Goal: Information Seeking & Learning: Learn about a topic

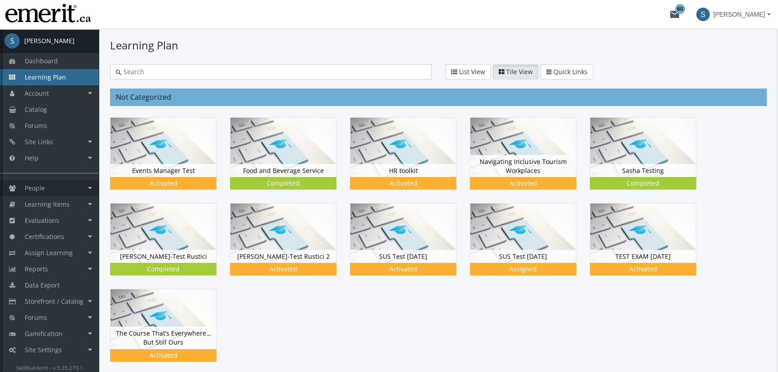
click at [52, 190] on link "People" at bounding box center [49, 188] width 99 height 16
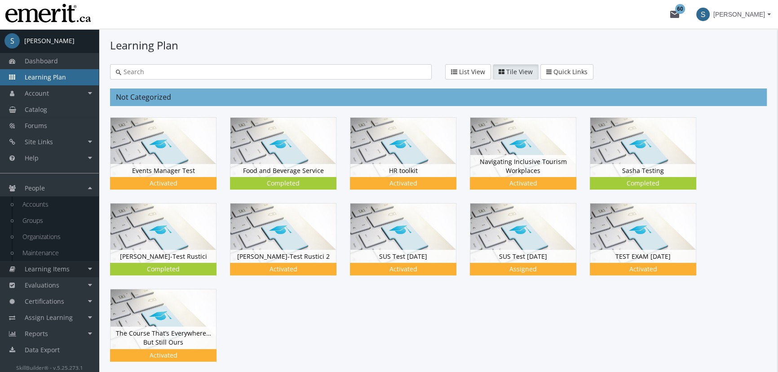
click at [42, 269] on span "Learning Items" at bounding box center [47, 268] width 45 height 9
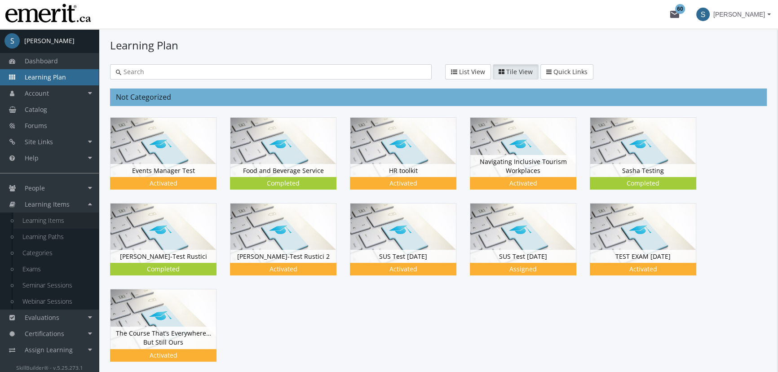
click at [55, 220] on link "Learning Items" at bounding box center [55, 220] width 85 height 16
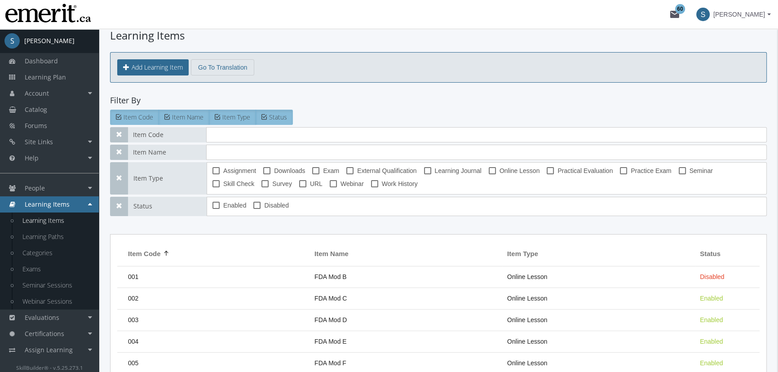
scroll to position [27, 0]
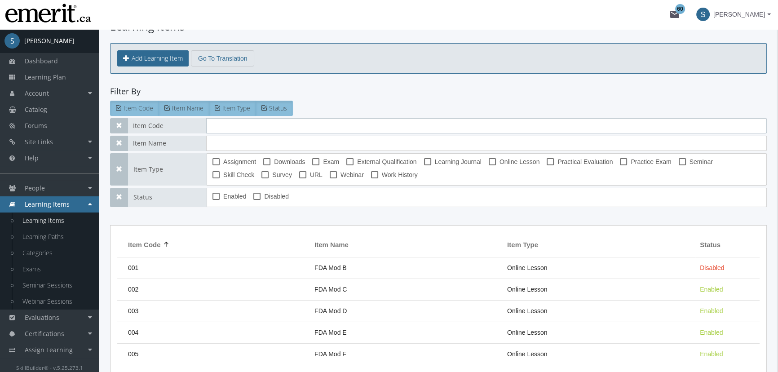
click at [220, 128] on input "text" at bounding box center [486, 125] width 560 height 15
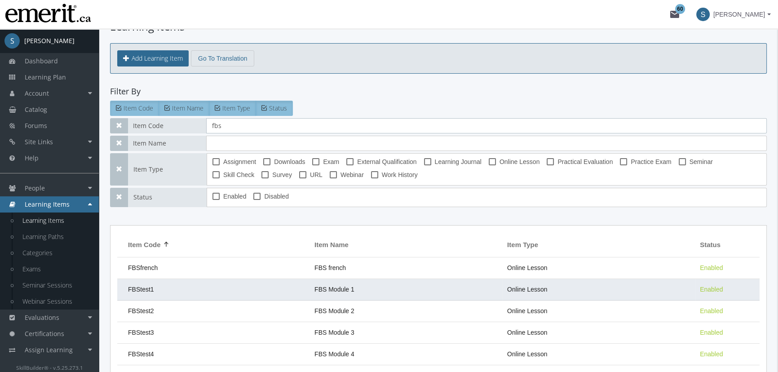
type input "fbs"
click at [298, 292] on td "FBStest1" at bounding box center [213, 290] width 193 height 22
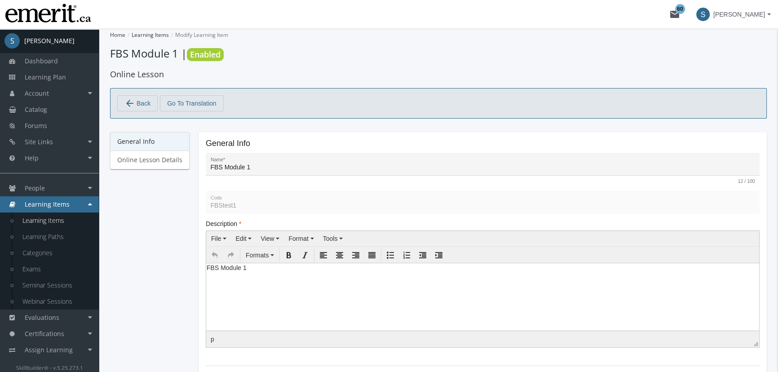
drag, startPoint x: 5, startPoint y: 7, endPoint x: 351, endPoint y: 218, distance: 404.8
click at [143, 279] on div "General Info Online Lesson Details" at bounding box center [149, 353] width 79 height 443
click at [144, 162] on link "Online Lesson Details" at bounding box center [149, 159] width 79 height 19
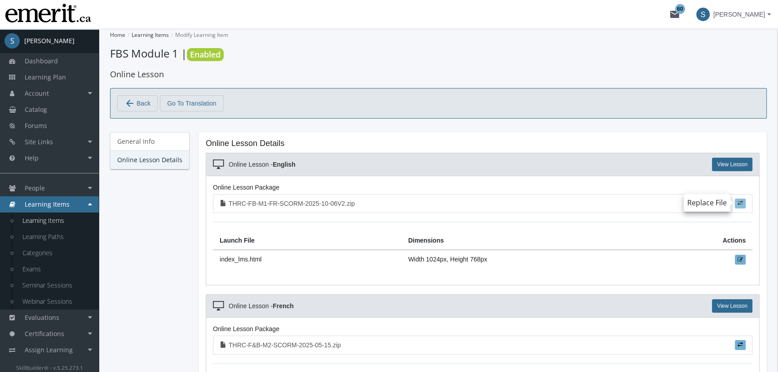
click at [741, 203] on span at bounding box center [739, 202] width 5 height 5
click at [0, 0] on input "file" at bounding box center [0, 0] width 0 height 0
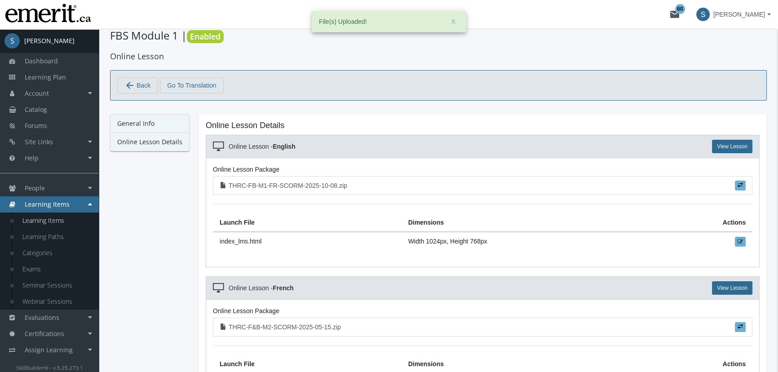
scroll to position [27, 0]
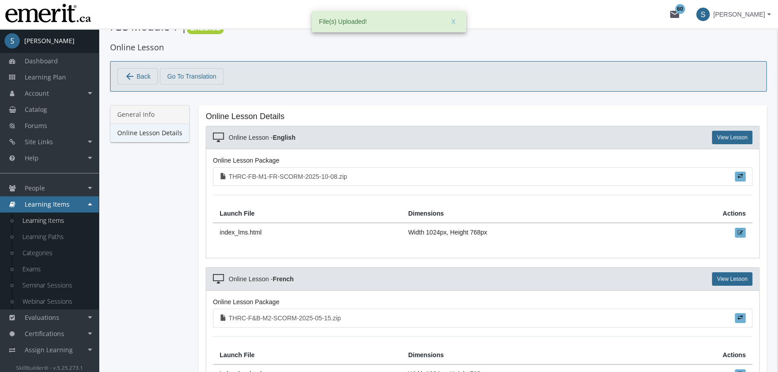
drag, startPoint x: 134, startPoint y: 108, endPoint x: 135, endPoint y: 101, distance: 7.2
click at [134, 108] on link "General Info" at bounding box center [149, 114] width 79 height 19
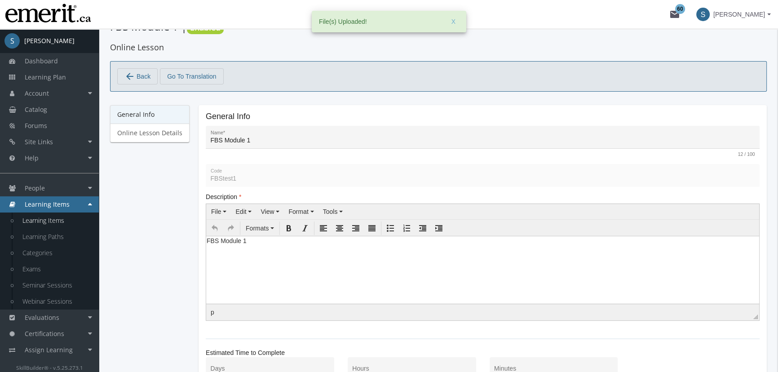
scroll to position [0, 0]
click at [142, 73] on span "Back" at bounding box center [143, 76] width 14 height 15
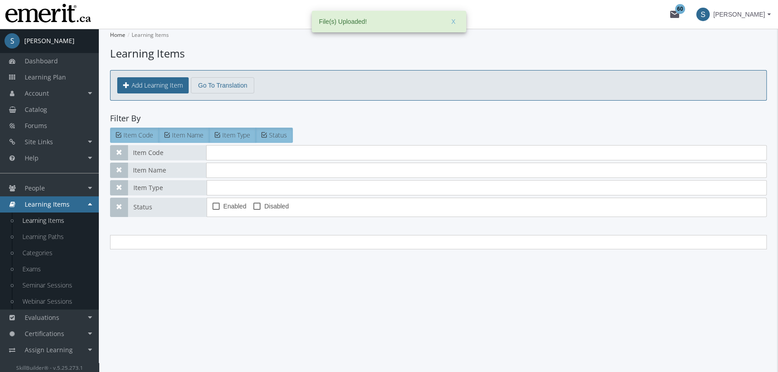
type input "fbs"
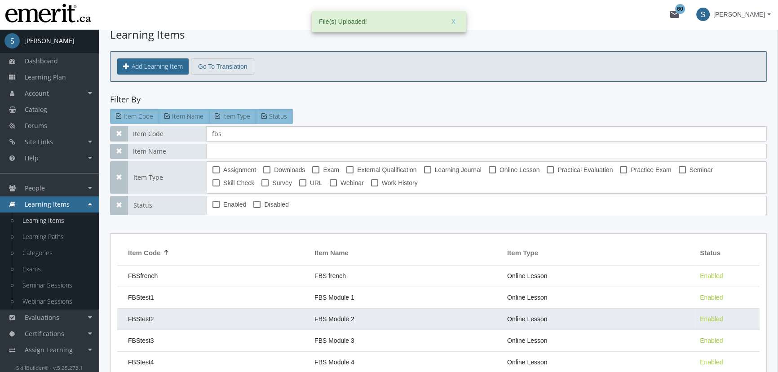
scroll to position [81, 0]
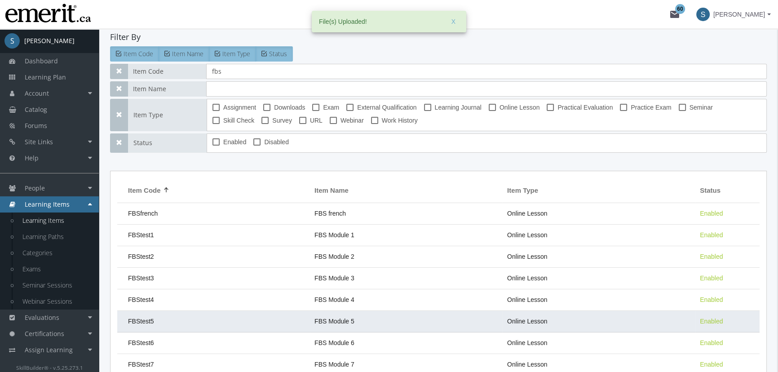
click at [335, 324] on td "FBS Module 5" at bounding box center [406, 322] width 193 height 22
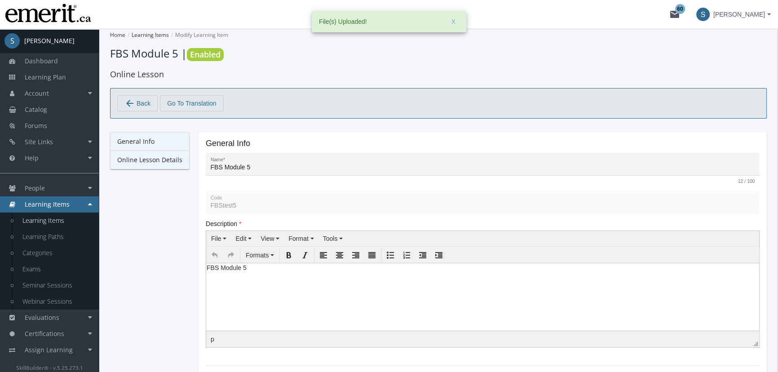
click at [158, 155] on link "Online Lesson Details" at bounding box center [149, 159] width 79 height 19
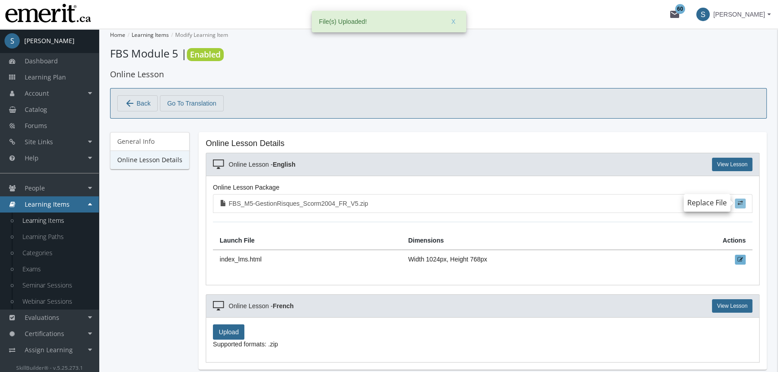
click at [739, 204] on span at bounding box center [739, 202] width 5 height 5
click at [0, 0] on input "file" at bounding box center [0, 0] width 0 height 0
click at [46, 81] on span "Learning Plan" at bounding box center [45, 77] width 41 height 9
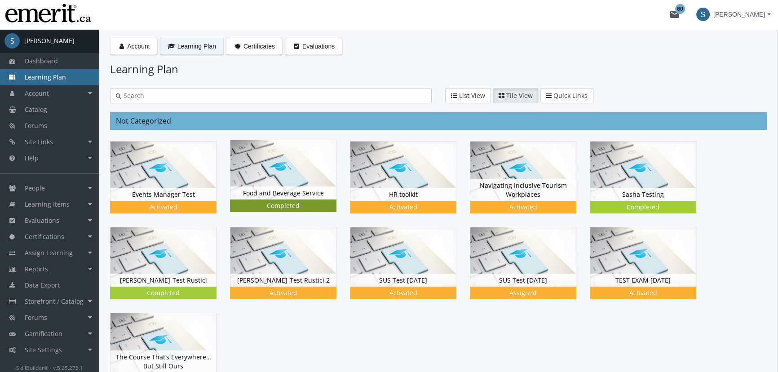
click at [262, 194] on div "Food and Beverage Service Status Completed" at bounding box center [283, 192] width 106 height 13
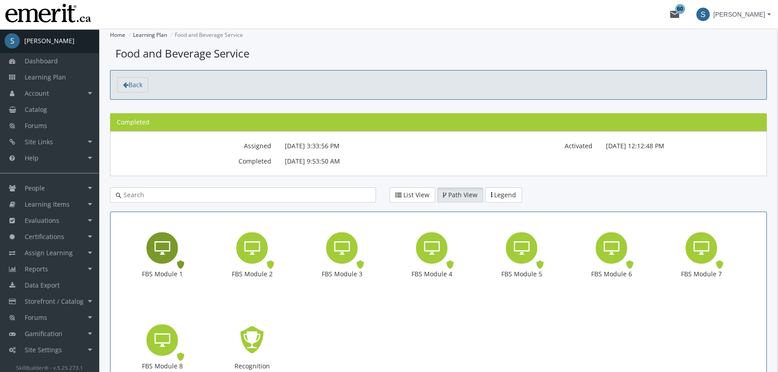
click at [166, 241] on icon "FBS Module 1" at bounding box center [162, 248] width 16 height 18
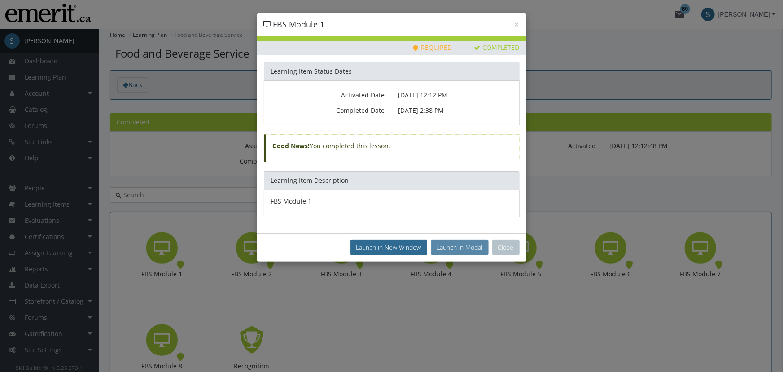
click at [466, 248] on button "Launch in Modal" at bounding box center [459, 247] width 57 height 15
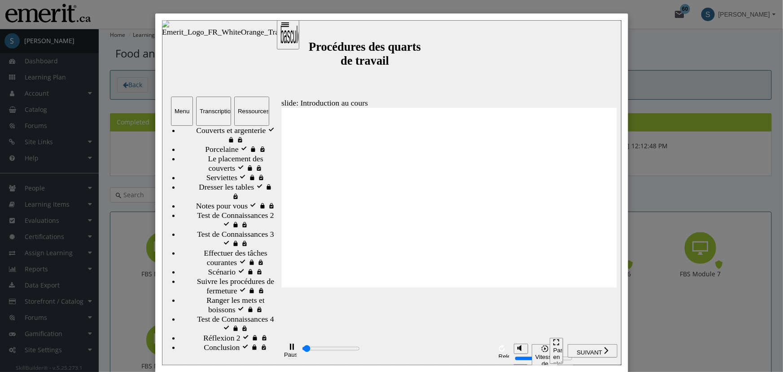
scroll to position [190, 0]
click at [208, 111] on div "Transcription" at bounding box center [213, 110] width 28 height 7
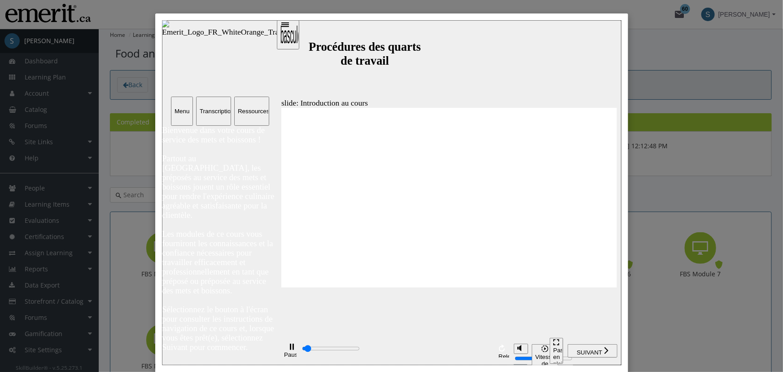
click at [247, 115] on button "Ressources" at bounding box center [251, 110] width 35 height 29
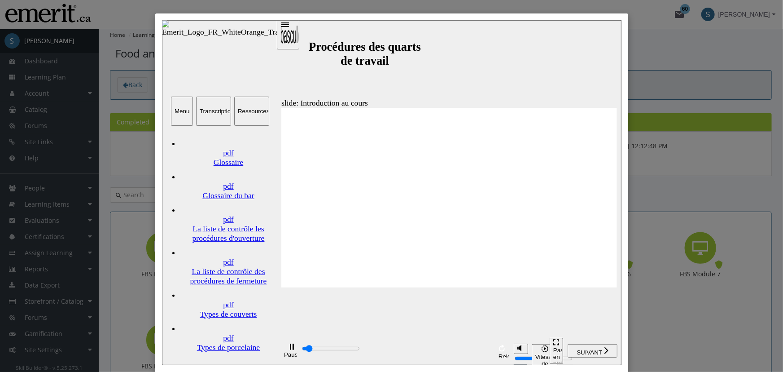
click at [214, 224] on div "La liste de contrôle les procédures d'ouverture" at bounding box center [228, 233] width 97 height 19
click at [230, 285] on link "pdf Types de couverts" at bounding box center [228, 301] width 97 height 33
click at [237, 266] on div "La liste de contrôle des procédures de fermeture" at bounding box center [228, 275] width 97 height 19
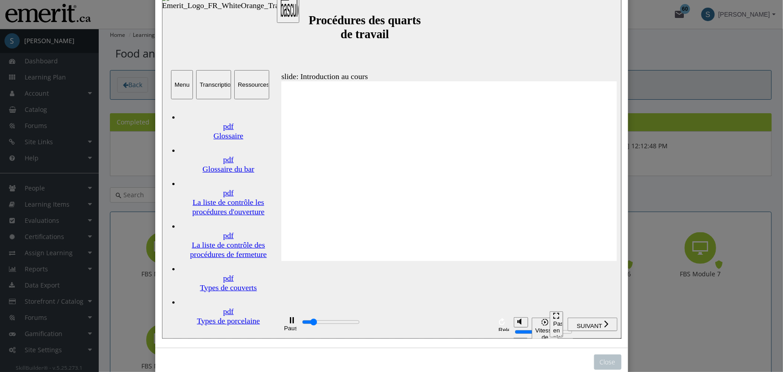
scroll to position [44, 0]
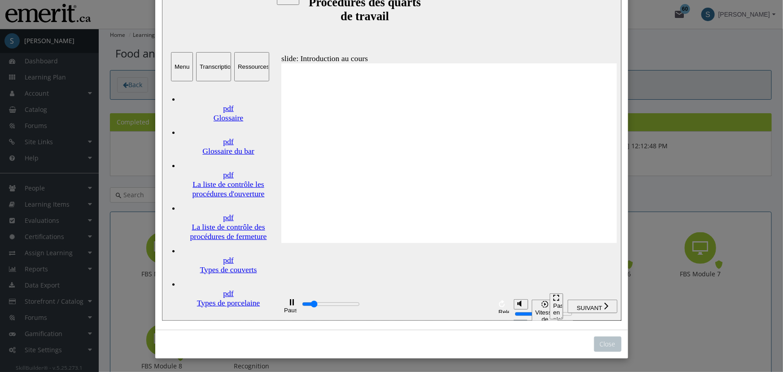
click at [186, 65] on div "Menu" at bounding box center [181, 67] width 15 height 7
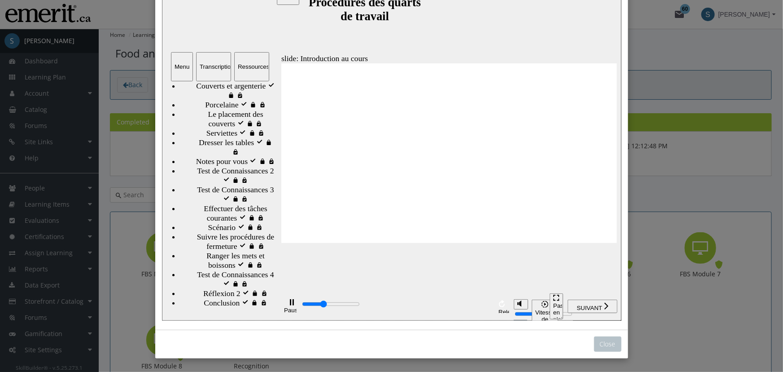
scroll to position [207, 0]
click at [216, 157] on span "Notes pour vous" at bounding box center [222, 161] width 52 height 9
click at [360, 305] on input "progression des diaposotives" at bounding box center [331, 304] width 58 height 7
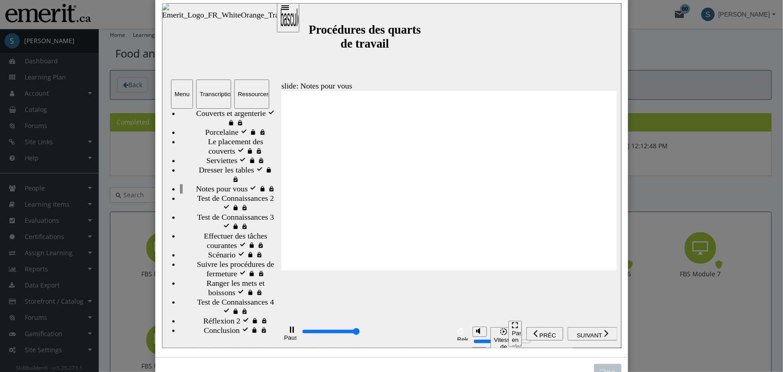
type input "41000"
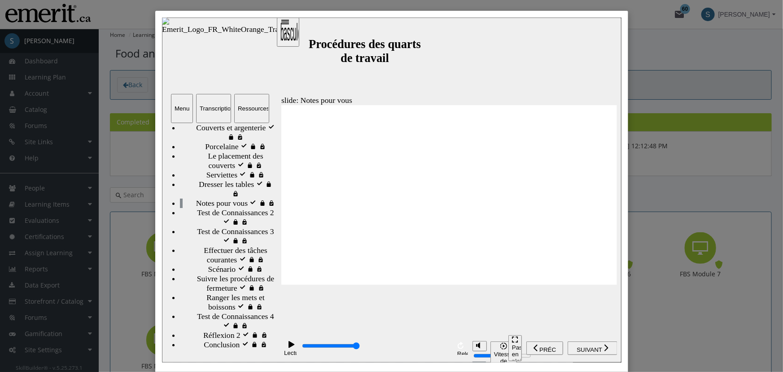
scroll to position [0, 0]
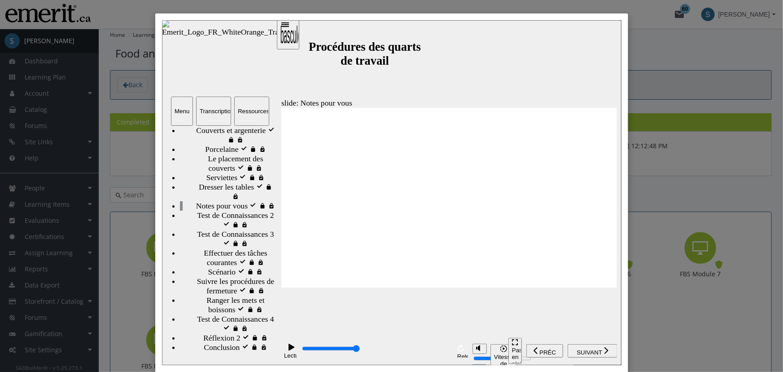
drag, startPoint x: 363, startPoint y: 240, endPoint x: 328, endPoint y: 258, distance: 39.4
click at [705, 66] on div "Close" at bounding box center [391, 186] width 783 height 372
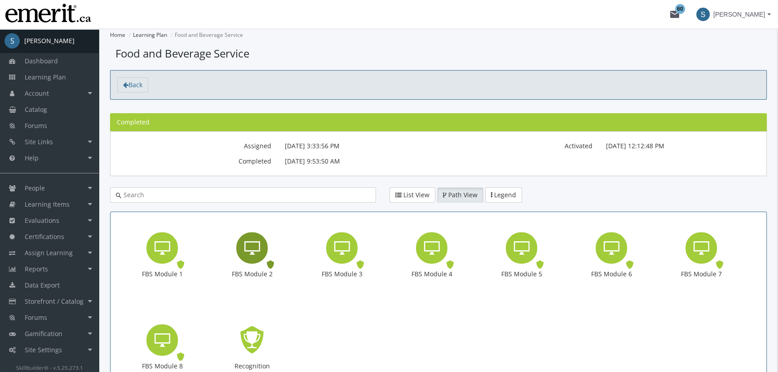
click at [257, 248] on icon "FBS Module 2" at bounding box center [252, 248] width 16 height 18
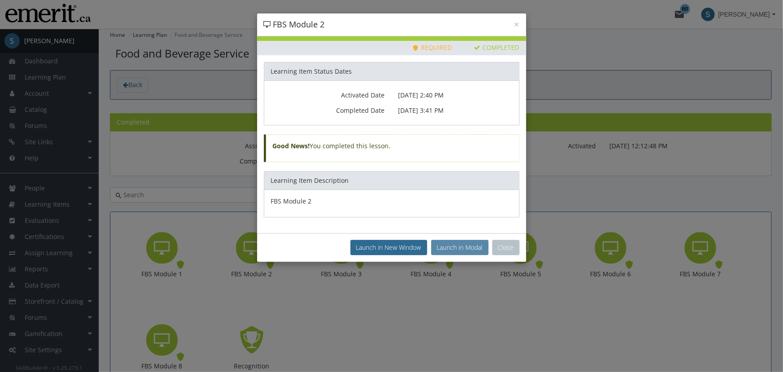
click at [460, 242] on button "Launch in Modal" at bounding box center [459, 247] width 57 height 15
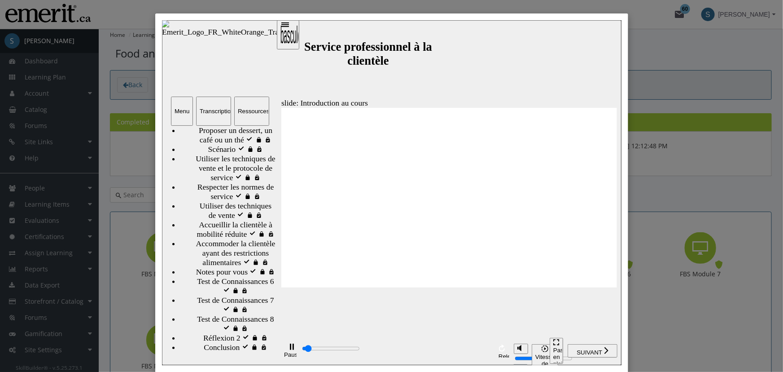
scroll to position [381, 0]
click at [220, 276] on span "Notes pour vous" at bounding box center [222, 271] width 52 height 9
click at [360, 350] on input "progression des diaposotives" at bounding box center [331, 347] width 58 height 7
type input "24500"
click at [238, 108] on div "Ressources" at bounding box center [252, 110] width 28 height 7
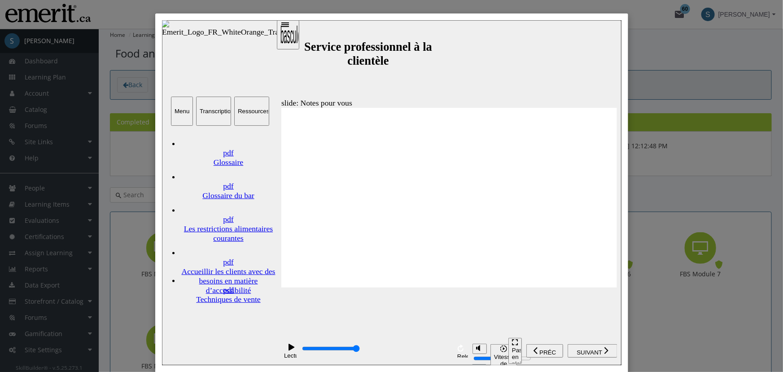
click at [227, 224] on div "Les restrictions alimentaires courantes" at bounding box center [228, 233] width 97 height 19
click at [244, 266] on div "Accueillir les clients avec des besoins en matière d’accessibilité" at bounding box center [228, 280] width 97 height 28
click at [682, 94] on div "Close" at bounding box center [391, 186] width 783 height 372
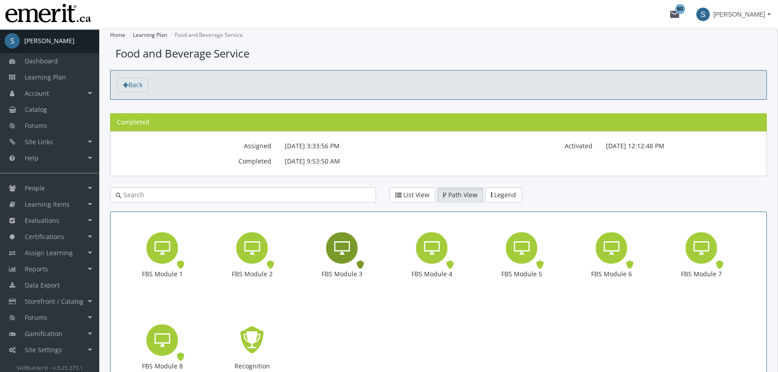
click at [334, 246] on icon "FBS Module 3" at bounding box center [342, 248] width 16 height 18
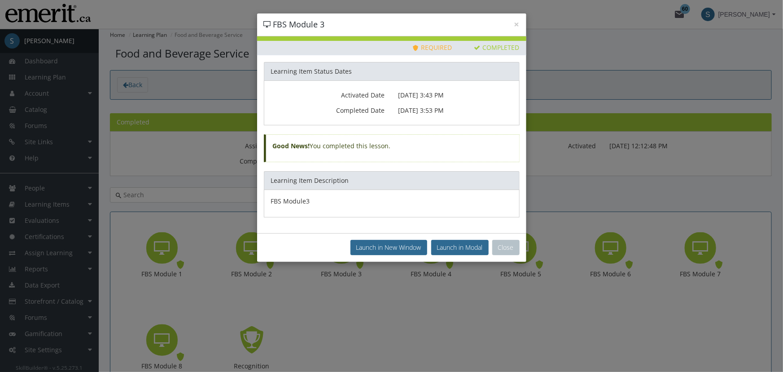
click at [613, 165] on div "× FBS Module 3 Priority This Learning Item has been designated as a Priority It…" at bounding box center [391, 186] width 783 height 372
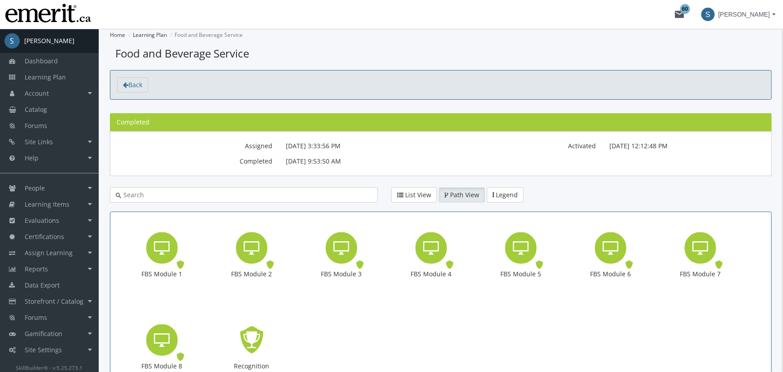
click at [246, 257] on div "× FBS Module 3 Priority This Learning Item has been designated as a Priority It…" at bounding box center [391, 186] width 783 height 372
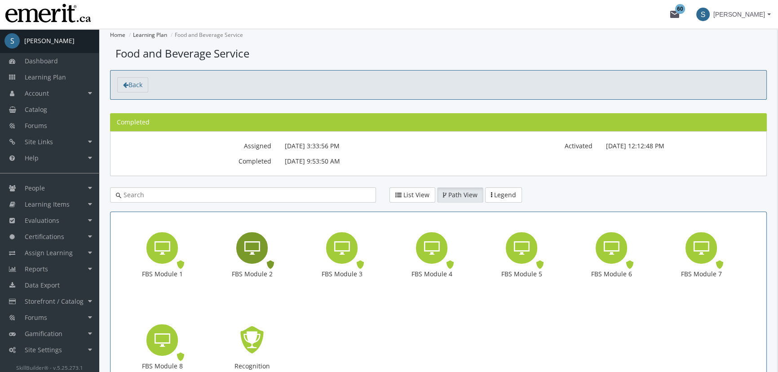
click at [262, 241] on div "FBS Module 2" at bounding box center [251, 247] width 31 height 31
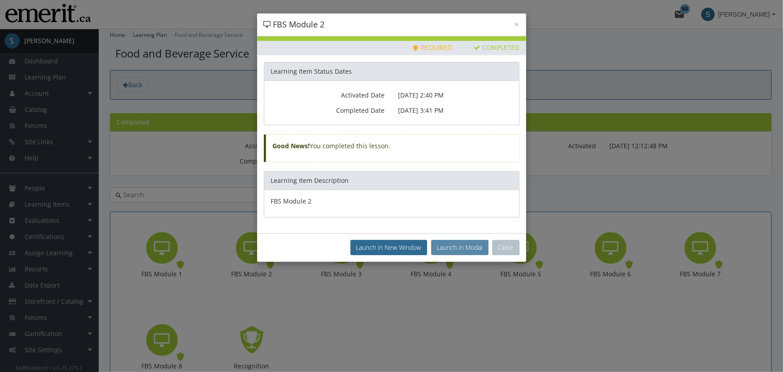
click at [442, 240] on button "Launch in Modal" at bounding box center [459, 247] width 57 height 15
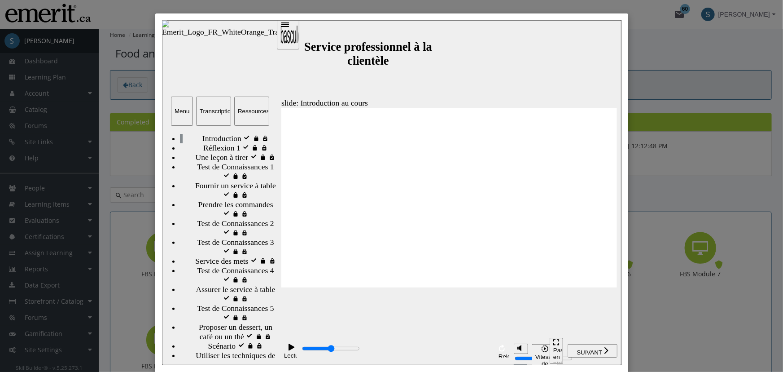
click at [246, 103] on button "Ressources" at bounding box center [251, 110] width 35 height 29
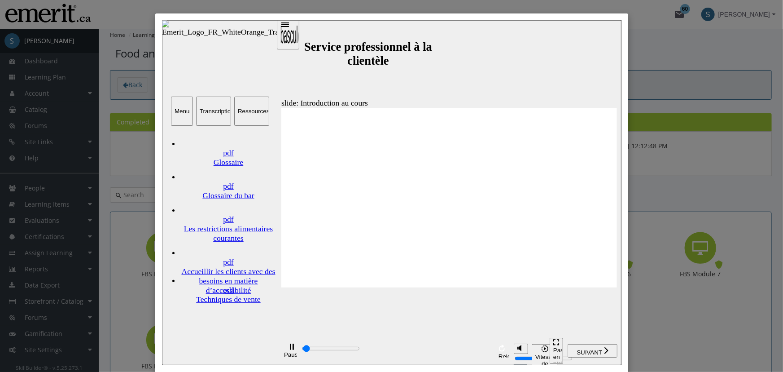
click at [217, 224] on div "Les restrictions alimentaires courantes" at bounding box center [228, 233] width 97 height 19
click at [242, 266] on div "Accueillir les clients avec des besoins en matière d’accessibilité" at bounding box center [228, 280] width 97 height 28
click at [227, 270] on link "pdf Techniques de vente" at bounding box center [228, 286] width 97 height 33
click at [642, 62] on div "Close" at bounding box center [391, 186] width 783 height 372
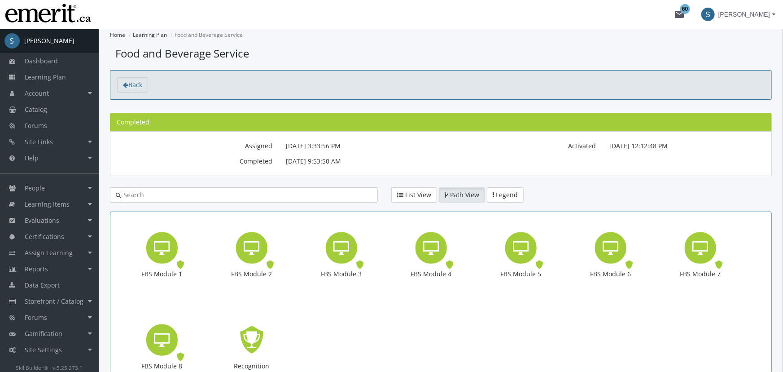
type input "4100"
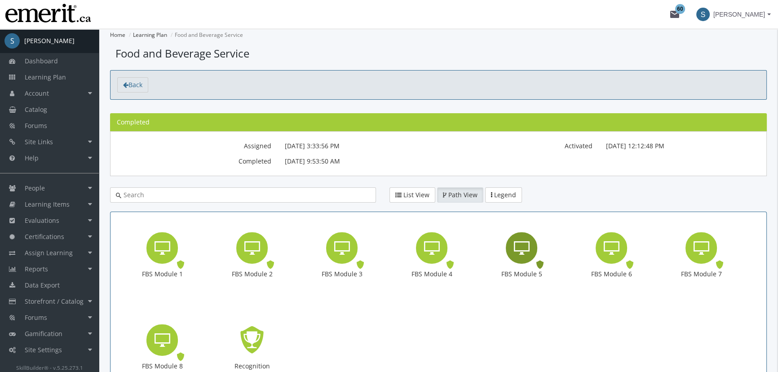
click at [519, 261] on div "FBS Module 5" at bounding box center [521, 247] width 31 height 31
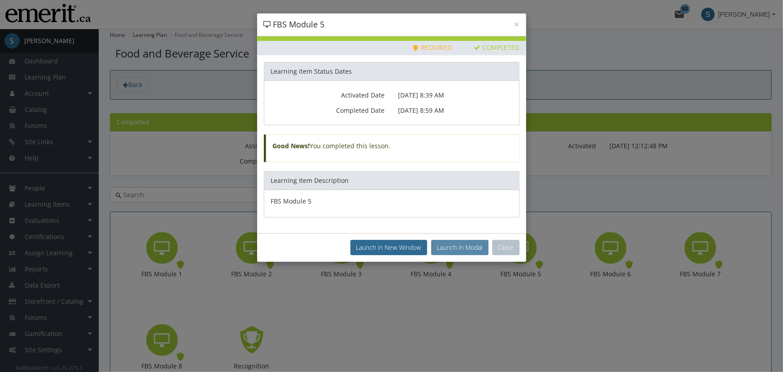
click at [465, 247] on button "Launch in Modal" at bounding box center [459, 247] width 57 height 15
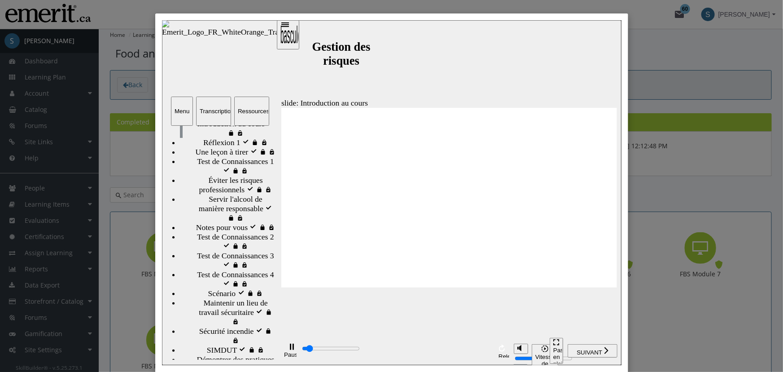
scroll to position [109, 0]
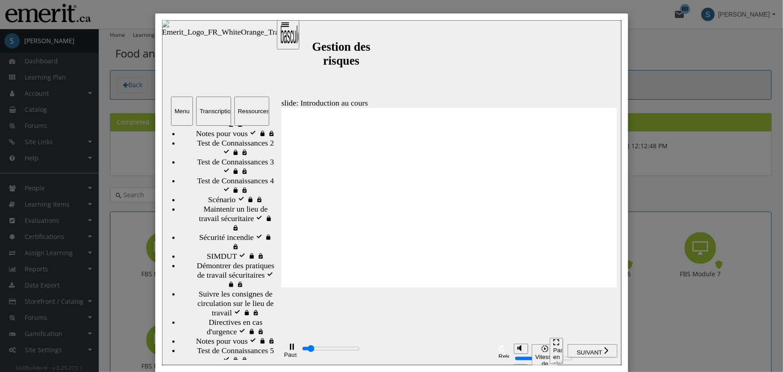
click at [232, 138] on div "Notes pour vous Notes pour vous" at bounding box center [228, 132] width 96 height 9
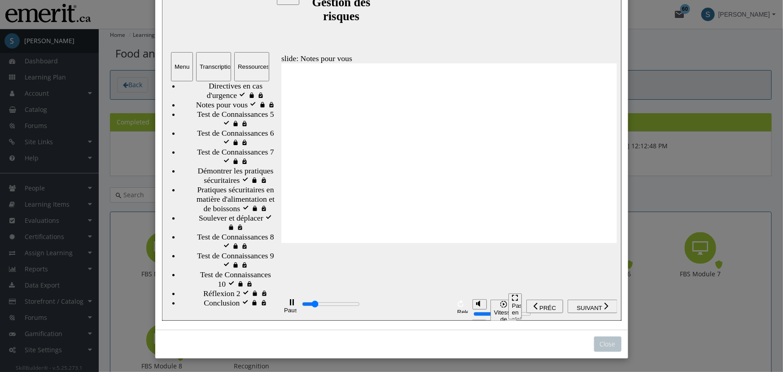
scroll to position [341, 0]
click at [220, 110] on span "Notes pour vous" at bounding box center [222, 105] width 52 height 9
click at [221, 66] on div "Transcription" at bounding box center [213, 67] width 28 height 7
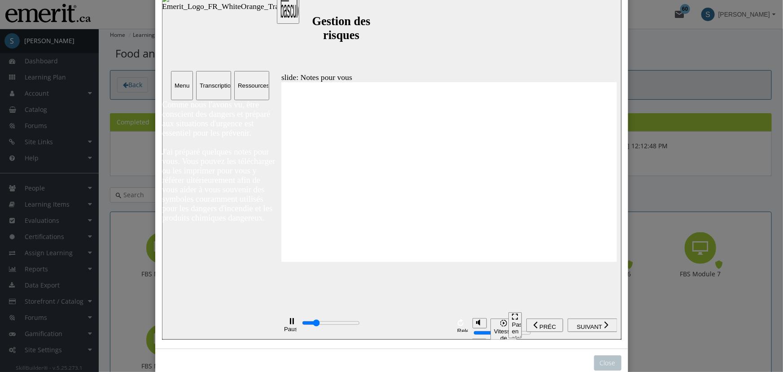
scroll to position [17, 0]
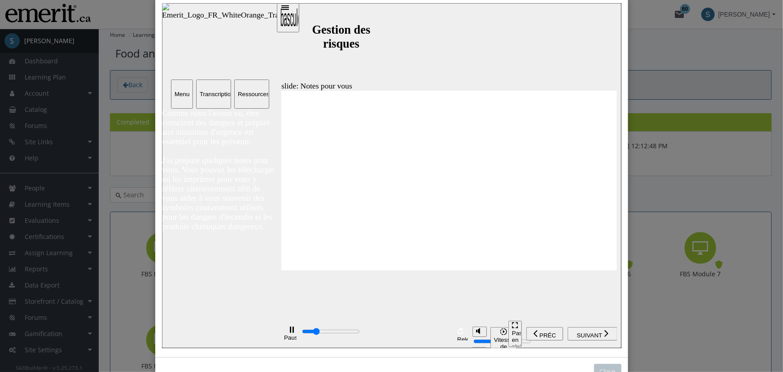
click at [231, 67] on div "sidebar" at bounding box center [219, 41] width 115 height 76
click at [238, 95] on div "Ressources" at bounding box center [252, 94] width 28 height 7
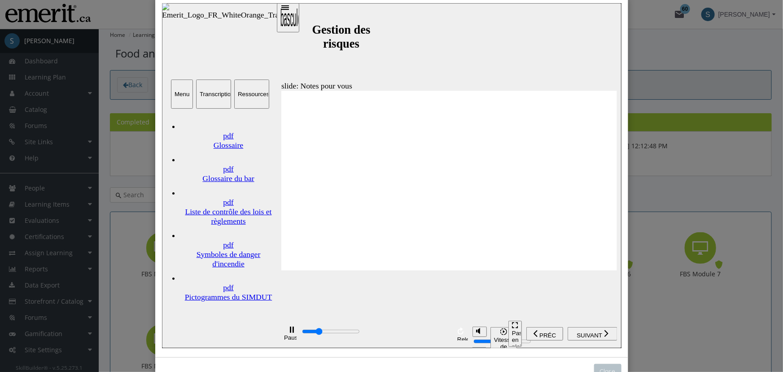
click at [230, 207] on div "Liste de contrôle des lois et règlements" at bounding box center [228, 216] width 97 height 19
click at [225, 250] on div "Symboles de danger d'incendie" at bounding box center [228, 259] width 97 height 19
click at [209, 268] on link "pdf Pictogrammes du SIMDUT" at bounding box center [228, 284] width 97 height 33
click at [196, 141] on div "Glossaire" at bounding box center [228, 145] width 97 height 9
click at [218, 174] on div "Glossaire du bar" at bounding box center [228, 178] width 97 height 9
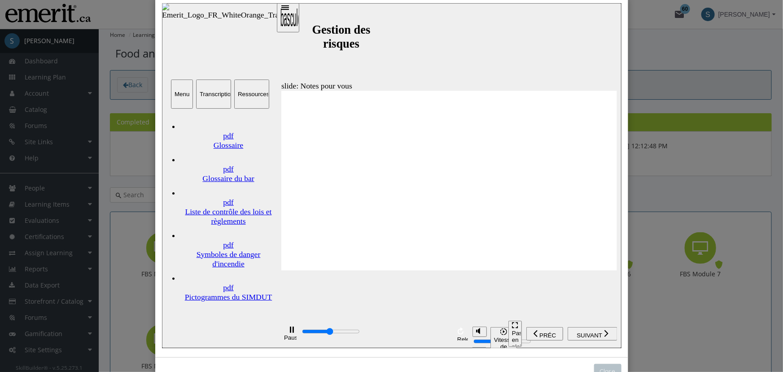
click at [677, 160] on div "Close" at bounding box center [391, 186] width 783 height 372
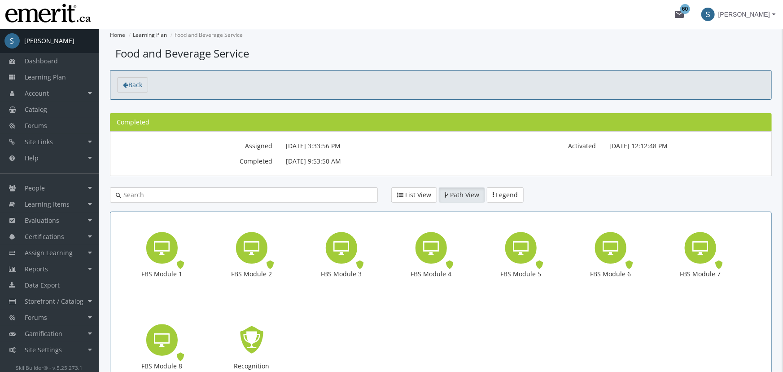
scroll to position [0, 0]
type input "11400"
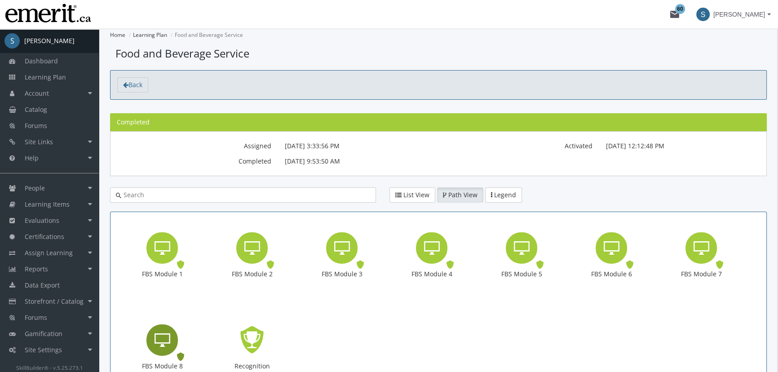
click at [157, 344] on icon "FBS Module 8" at bounding box center [162, 340] width 16 height 18
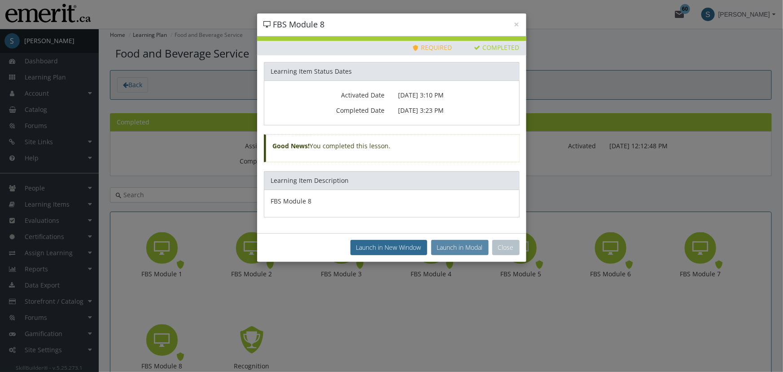
click at [457, 254] on button "Launch in Modal" at bounding box center [459, 247] width 57 height 15
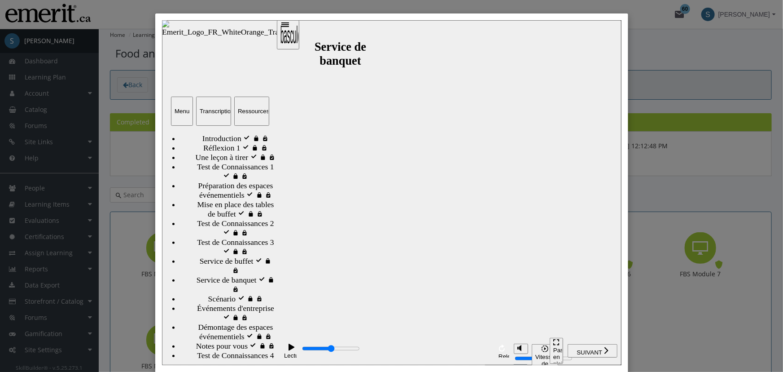
click at [381, 341] on div "Lecture (Ctrl+Alt+P) Relecture (Ctrl+Alt+R)" at bounding box center [395, 349] width 228 height 29
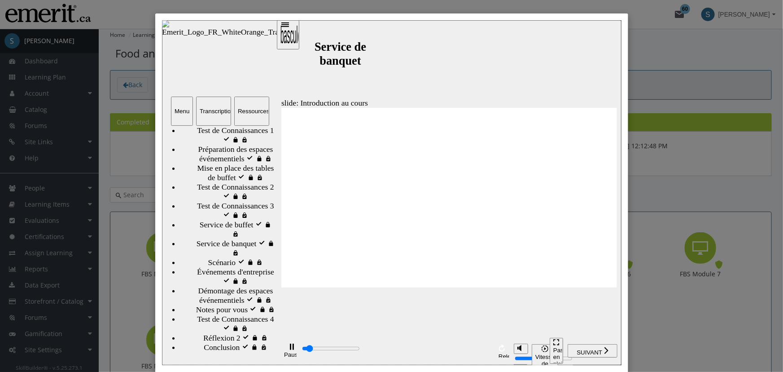
scroll to position [213, 0]
click at [225, 304] on span "Notes pour vous" at bounding box center [222, 308] width 52 height 9
click at [443, 351] on div "playback controls" at bounding box center [375, 348] width 149 height 10
type input "17500"
drag, startPoint x: 386, startPoint y: 257, endPoint x: 346, endPoint y: 224, distance: 52.3
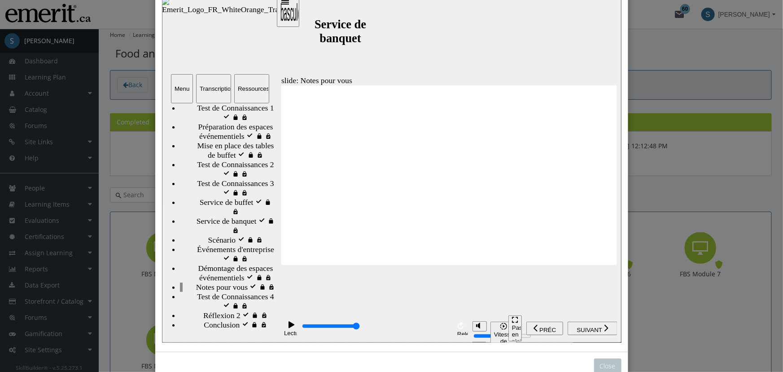
scroll to position [44, 0]
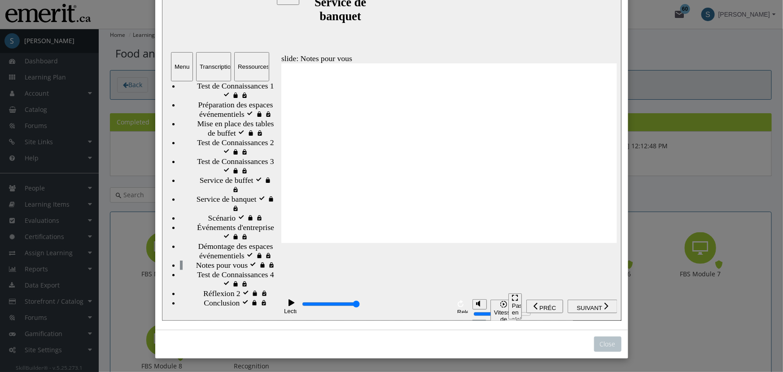
click at [247, 68] on div "Ressources" at bounding box center [252, 67] width 28 height 7
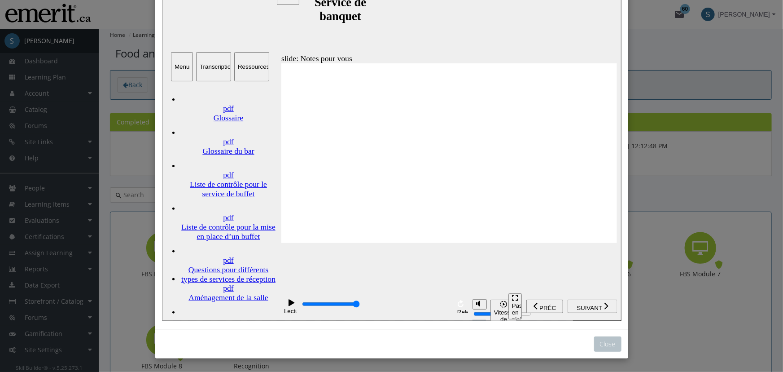
click at [228, 180] on div "Liste de contrôle pour le service de buffet" at bounding box center [228, 189] width 97 height 19
click at [216, 223] on div "Liste de contrôle pour la mise en place d’un buffet" at bounding box center [228, 232] width 97 height 19
click at [205, 265] on div "Questions pour différents types de services de réception" at bounding box center [228, 274] width 97 height 19
click at [242, 293] on div "Aménagement de la salle" at bounding box center [228, 297] width 97 height 9
click at [216, 326] on div "Conseils pour le service des pauses" at bounding box center [228, 335] width 97 height 19
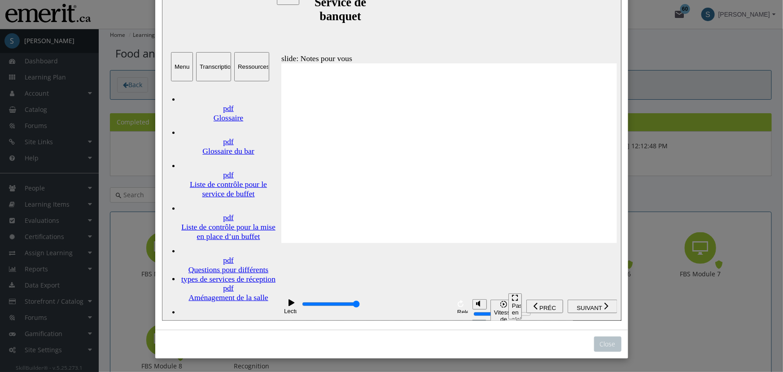
click at [223, 123] on link "pdf Glossaire du bar" at bounding box center [228, 139] width 97 height 33
click at [231, 114] on div "Glossaire" at bounding box center [228, 118] width 97 height 9
click at [693, 162] on div "Close" at bounding box center [391, 186] width 783 height 372
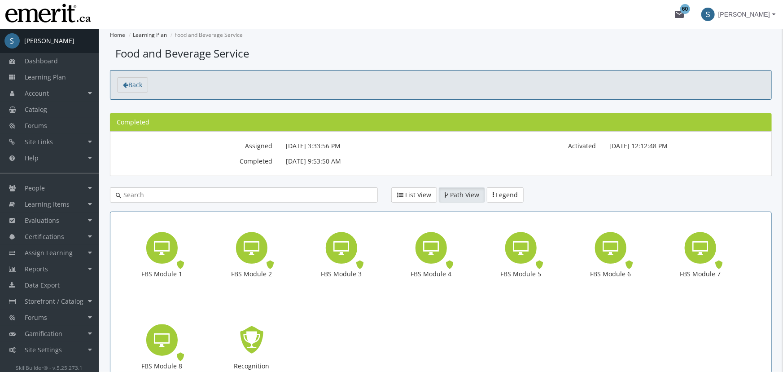
scroll to position [0, 0]
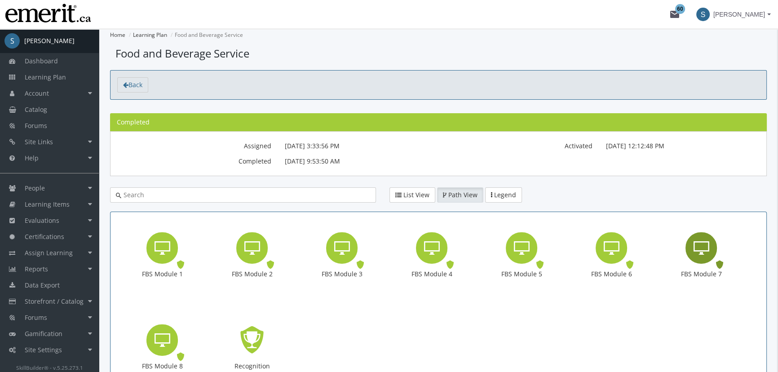
click at [705, 247] on icon "FBS Module 7" at bounding box center [701, 248] width 16 height 18
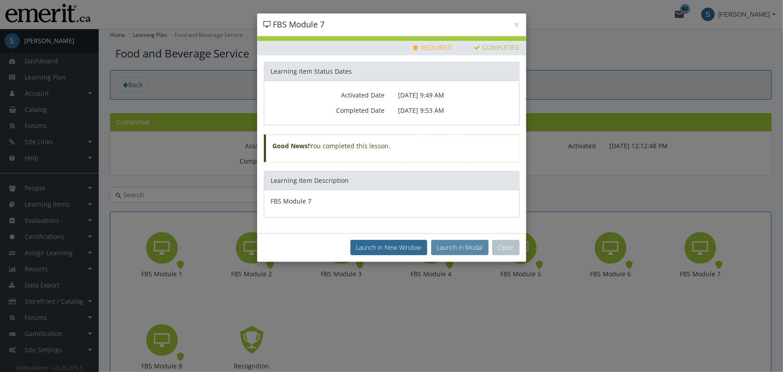
click at [467, 240] on button "Launch in Modal" at bounding box center [459, 247] width 57 height 15
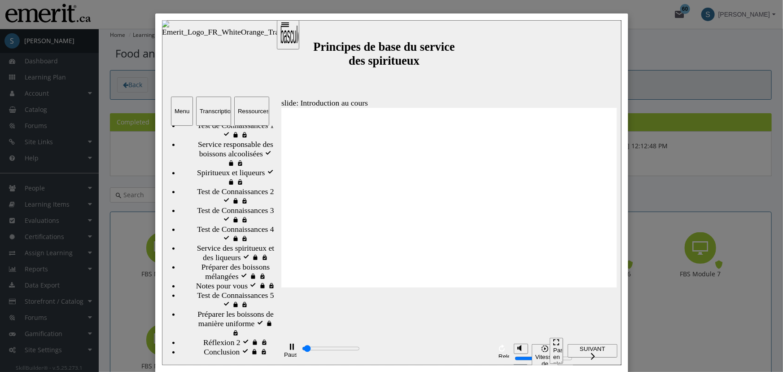
scroll to position [163, 0]
click at [222, 281] on span "Notes pour vous" at bounding box center [222, 285] width 52 height 9
click at [445, 360] on div "Pause (Ctrl+Alt+P) Relecture (Ctrl+Alt+R)" at bounding box center [374, 349] width 187 height 29
click at [360, 350] on input "progression des diaposotives" at bounding box center [331, 347] width 58 height 7
type input "29700"
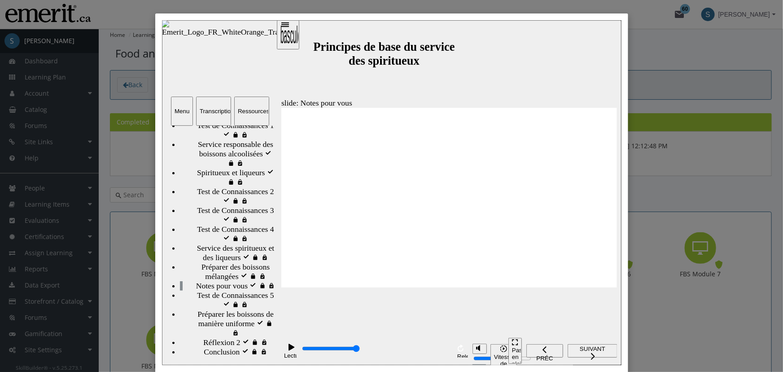
drag, startPoint x: 347, startPoint y: 242, endPoint x: 337, endPoint y: 270, distance: 29.1
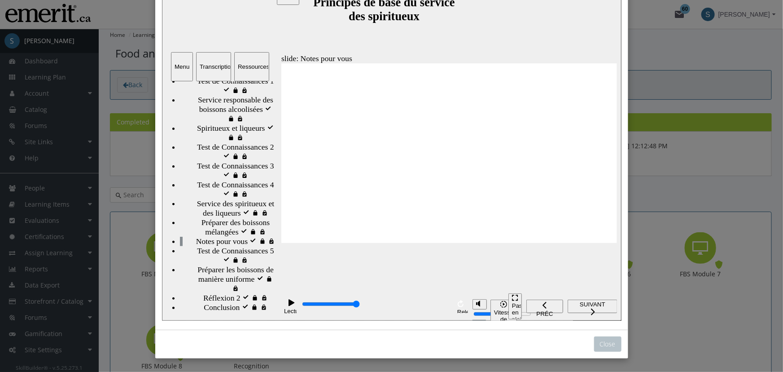
scroll to position [0, 0]
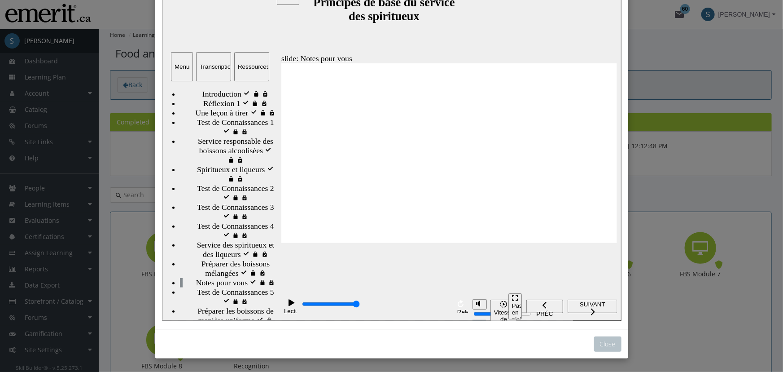
click at [258, 57] on button "Ressources" at bounding box center [251, 67] width 35 height 29
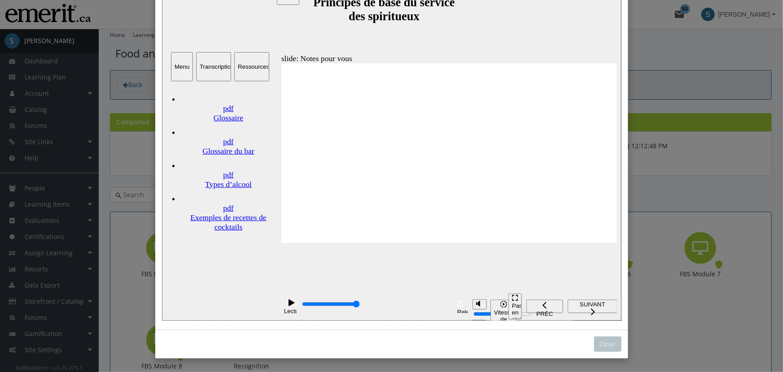
click at [228, 180] on div "Types d’alcool" at bounding box center [228, 184] width 97 height 9
click at [194, 189] on link "pdf Exemples de recettes de cocktails" at bounding box center [228, 210] width 97 height 43
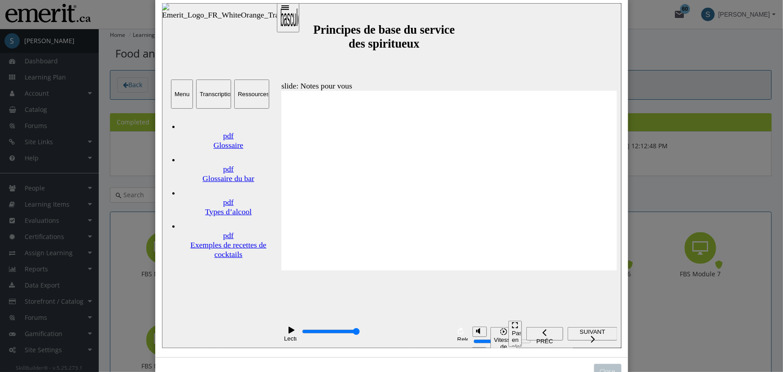
click at [207, 174] on div "Glossaire du bar" at bounding box center [228, 178] width 97 height 9
click at [233, 141] on div "Glossaire" at bounding box center [228, 145] width 97 height 9
click at [711, 101] on div "Close" at bounding box center [391, 186] width 783 height 372
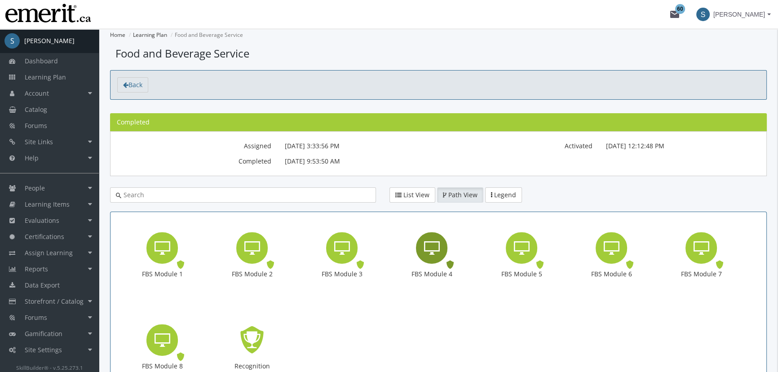
click at [435, 242] on icon "FBS Module 4" at bounding box center [432, 248] width 16 height 18
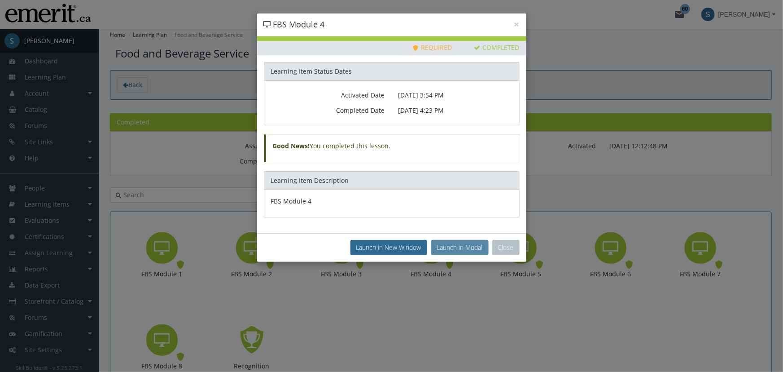
click at [465, 246] on button "Launch in Modal" at bounding box center [459, 247] width 57 height 15
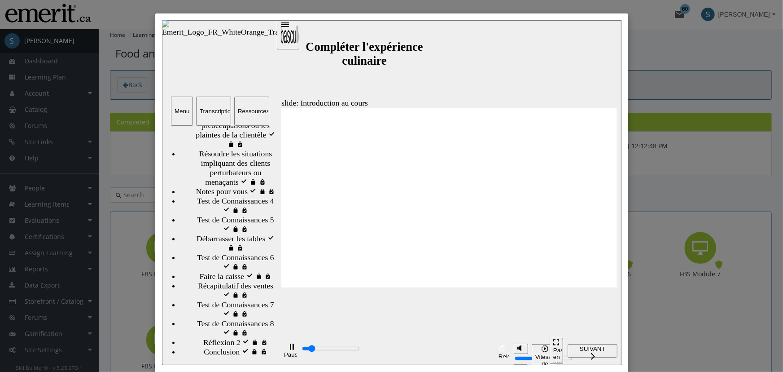
scroll to position [269, 0]
click at [205, 196] on div "Notes pour vous Notes pour vous" at bounding box center [228, 190] width 96 height 9
click at [436, 352] on div "playback controls" at bounding box center [375, 348] width 149 height 10
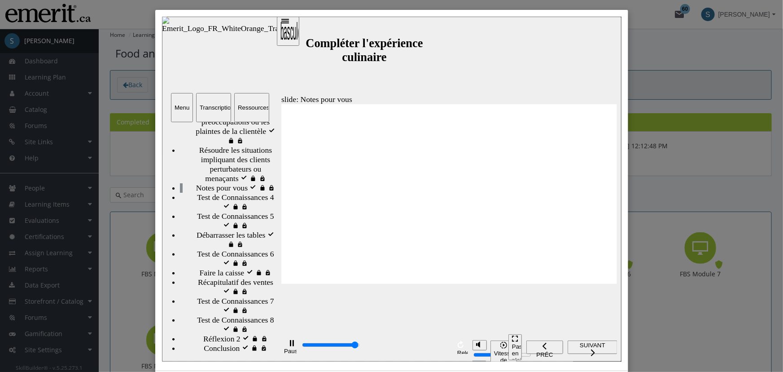
scroll to position [0, 0]
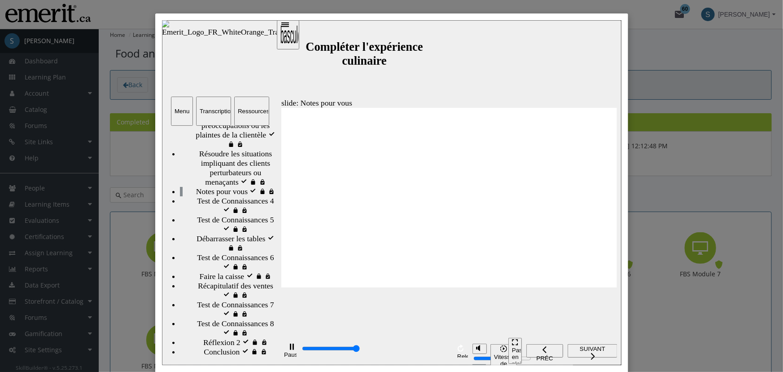
type input "25300"
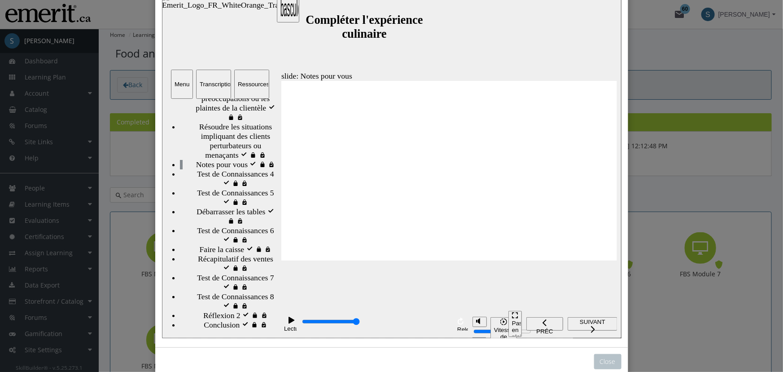
click at [243, 83] on div "Ressources" at bounding box center [252, 84] width 28 height 7
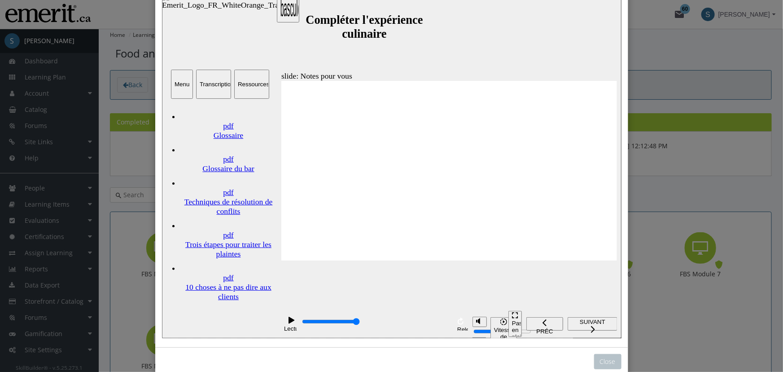
click at [216, 197] on div "Techniques de résolution de conflits" at bounding box center [228, 206] width 97 height 19
click at [244, 240] on div "Trois étapes pour traiter les plaintes" at bounding box center [228, 249] width 97 height 19
click at [207, 282] on div "10 choses à ne pas dire aux clients" at bounding box center [228, 291] width 97 height 19
click at [238, 143] on link "pdf Glossaire du bar" at bounding box center [228, 156] width 97 height 33
click at [214, 131] on div "Glossaire" at bounding box center [228, 135] width 97 height 9
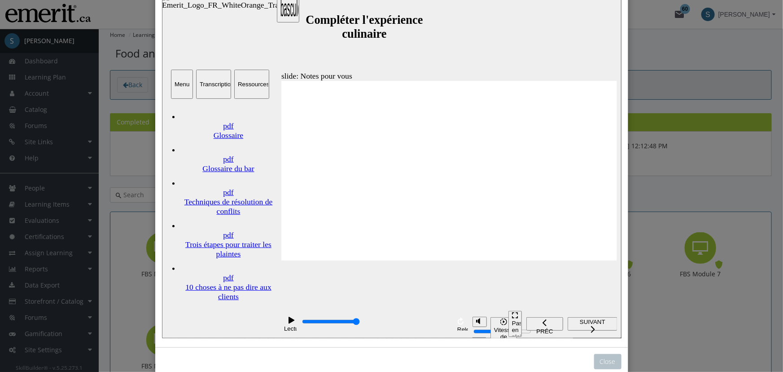
click at [186, 84] on div "Menu" at bounding box center [181, 84] width 15 height 7
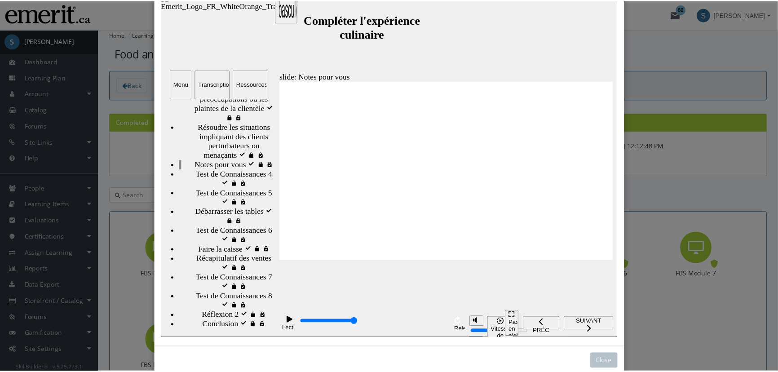
scroll to position [44, 0]
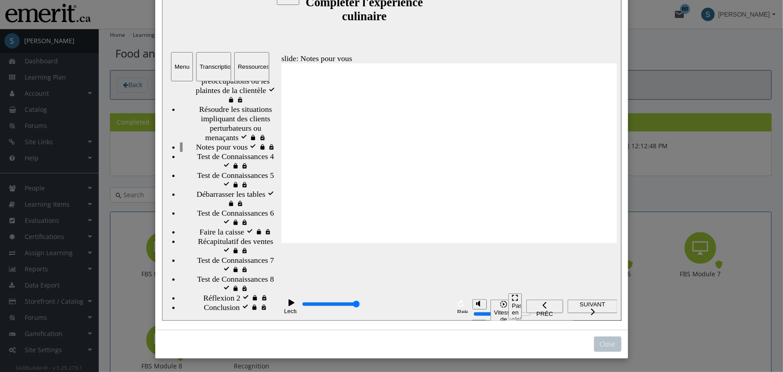
click at [682, 203] on div "Close" at bounding box center [391, 186] width 783 height 372
